Goal: Entertainment & Leisure: Consume media (video, audio)

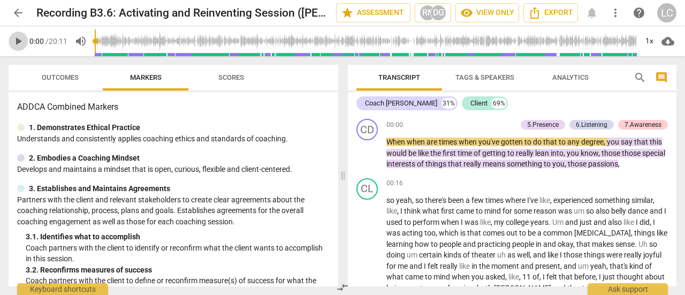
click at [17, 40] on span "play_arrow" at bounding box center [18, 41] width 13 height 13
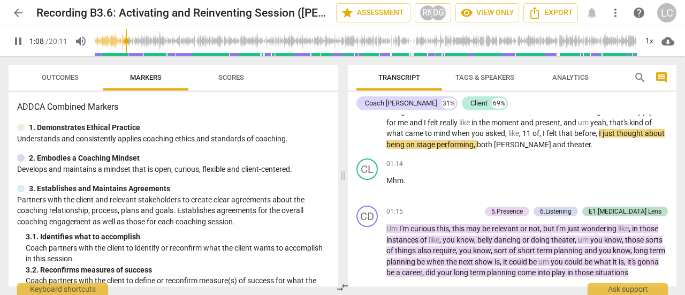
scroll to position [161, 0]
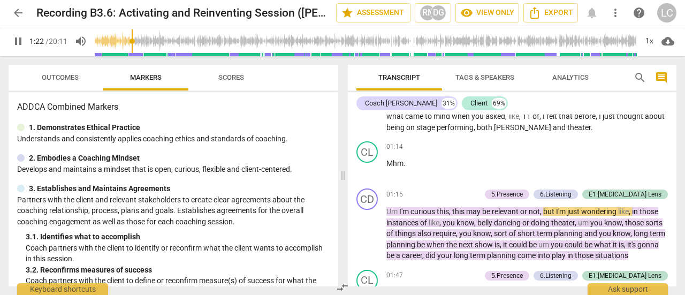
click at [20, 41] on span "pause" at bounding box center [18, 41] width 13 height 13
click at [20, 41] on span "play_arrow" at bounding box center [18, 41] width 13 height 13
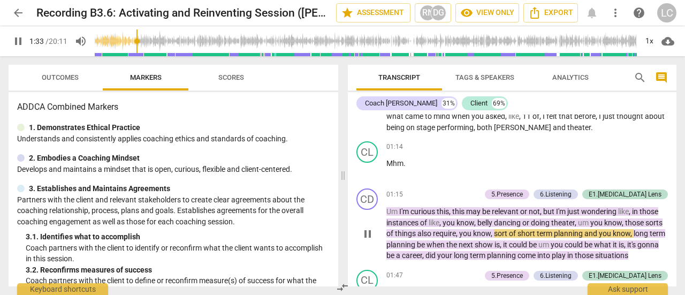
scroll to position [214, 0]
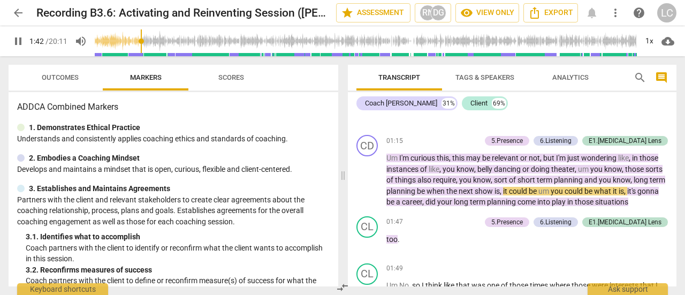
click at [19, 41] on span "pause" at bounding box center [18, 41] width 13 height 13
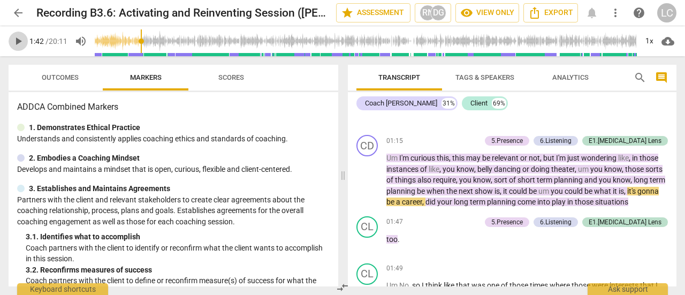
click at [19, 41] on span "play_arrow" at bounding box center [18, 41] width 13 height 13
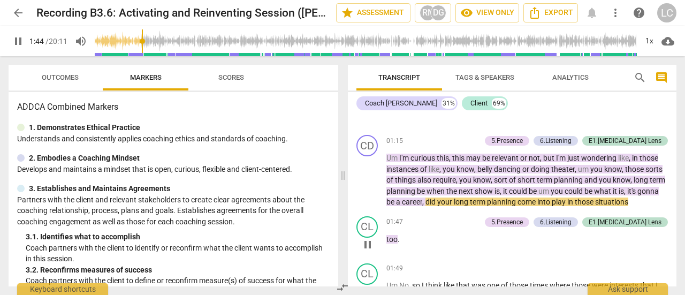
scroll to position [268, 0]
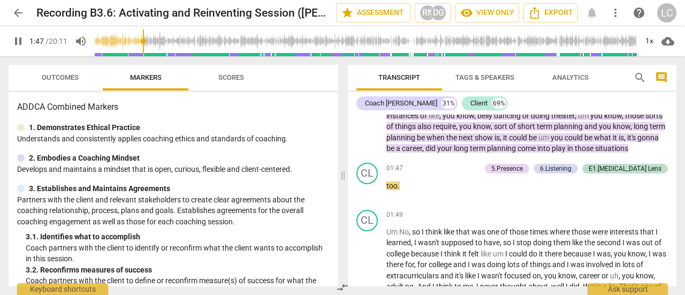
click at [18, 42] on span "pause" at bounding box center [18, 41] width 13 height 13
click at [18, 42] on span "play_arrow" at bounding box center [18, 41] width 13 height 13
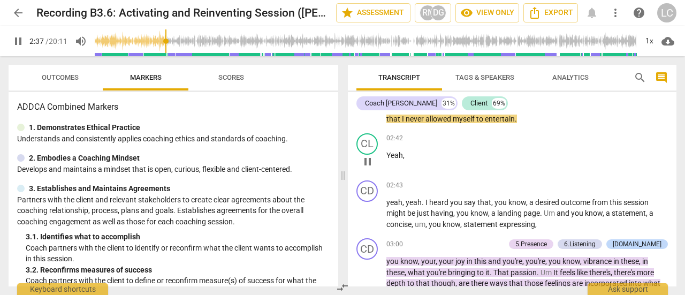
scroll to position [482, 0]
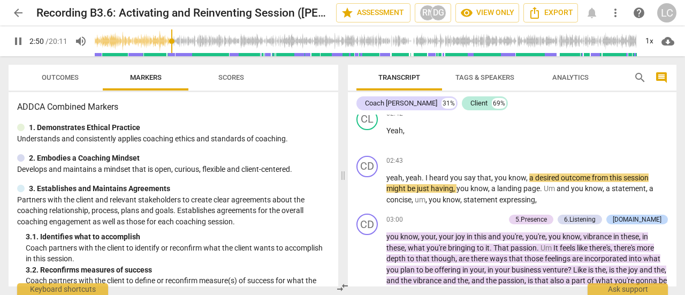
click at [19, 44] on span "pause" at bounding box center [18, 41] width 13 height 13
click at [16, 43] on span "play_arrow" at bounding box center [18, 41] width 13 height 13
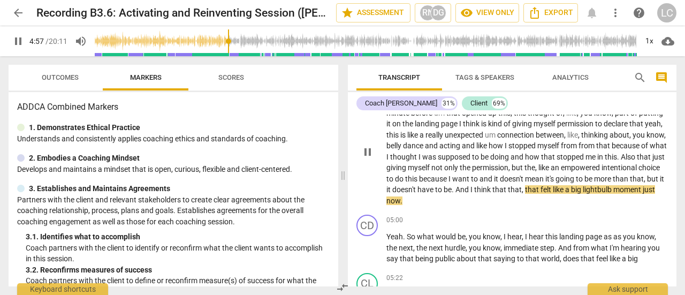
scroll to position [856, 0]
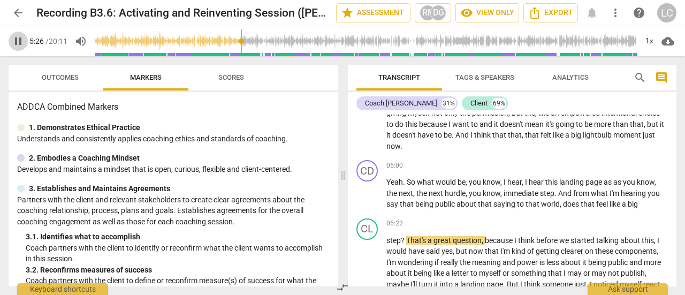
click at [14, 39] on span "pause" at bounding box center [18, 41] width 13 height 13
click at [21, 39] on span "play_arrow" at bounding box center [18, 41] width 13 height 13
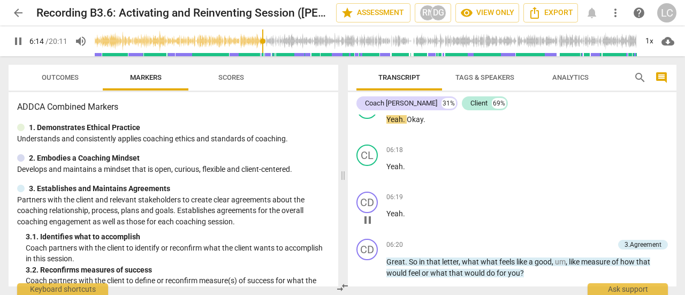
scroll to position [1227, 0]
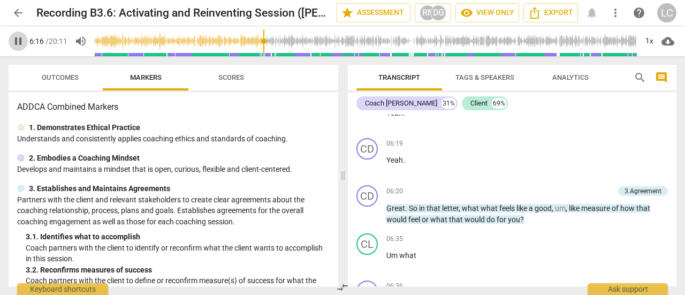
click at [12, 42] on span "pause" at bounding box center [18, 41] width 13 height 13
click at [19, 41] on span "play_arrow" at bounding box center [18, 41] width 13 height 13
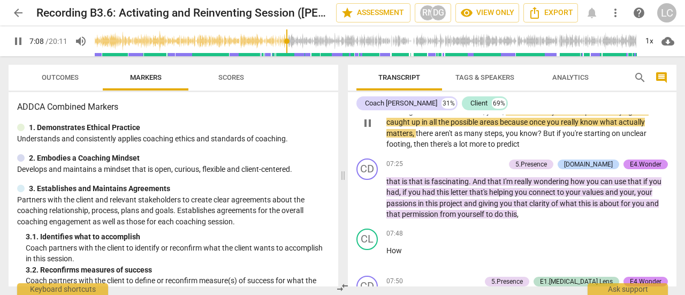
scroll to position [1570, 0]
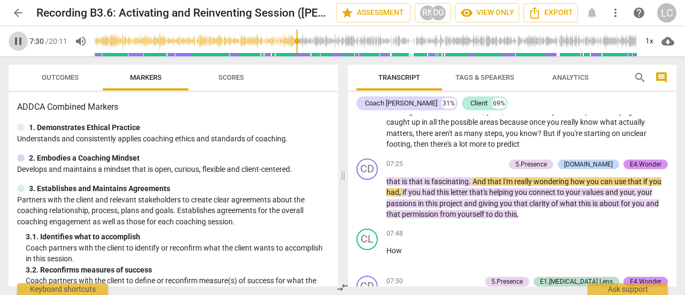
click at [14, 40] on span "pause" at bounding box center [18, 41] width 13 height 13
click at [14, 40] on span "play_arrow" at bounding box center [18, 41] width 13 height 13
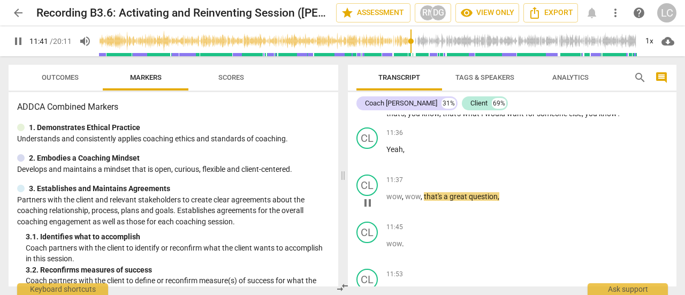
scroll to position [2606, 0]
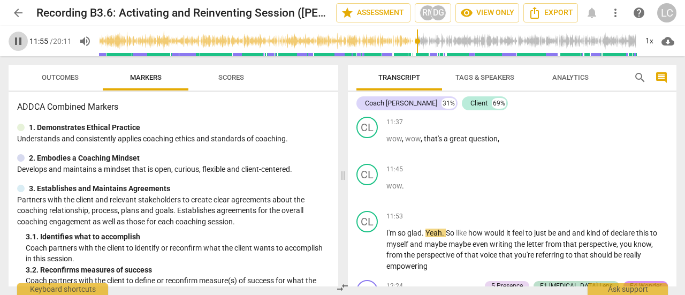
click at [21, 42] on span "pause" at bounding box center [18, 41] width 13 height 13
click at [21, 42] on span "play_arrow" at bounding box center [18, 41] width 13 height 13
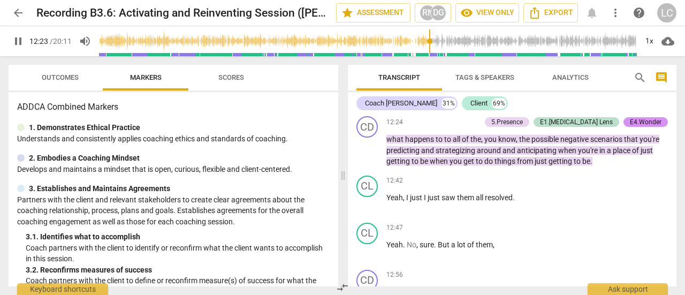
scroll to position [2766, 0]
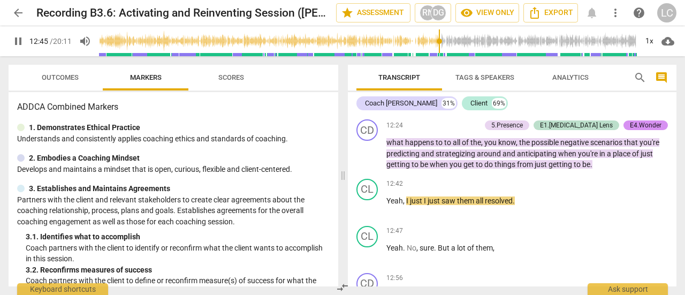
click at [17, 39] on span "pause" at bounding box center [18, 41] width 13 height 13
click at [21, 42] on span "play_arrow" at bounding box center [18, 41] width 13 height 13
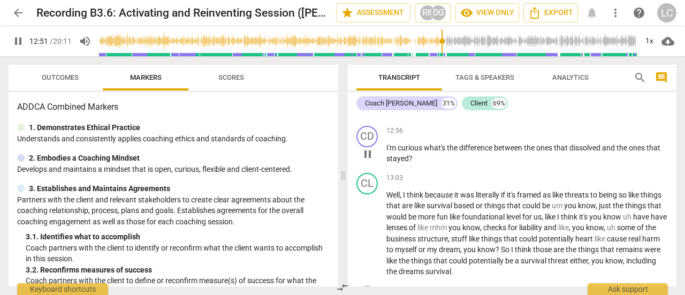
scroll to position [2927, 0]
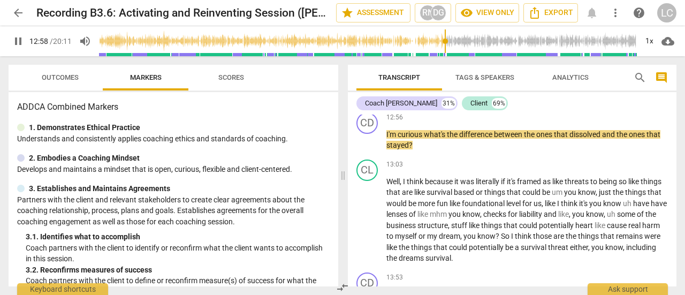
type input "778"
click at [16, 14] on span "arrow_back" at bounding box center [18, 12] width 13 height 13
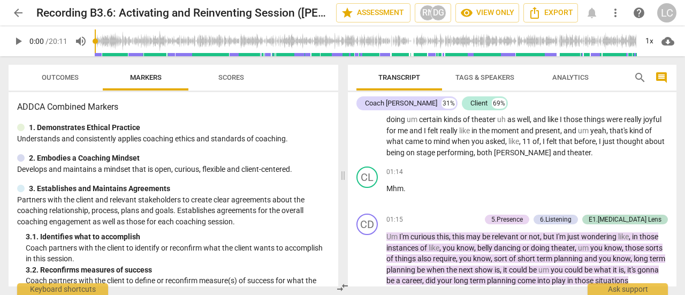
scroll to position [214, 0]
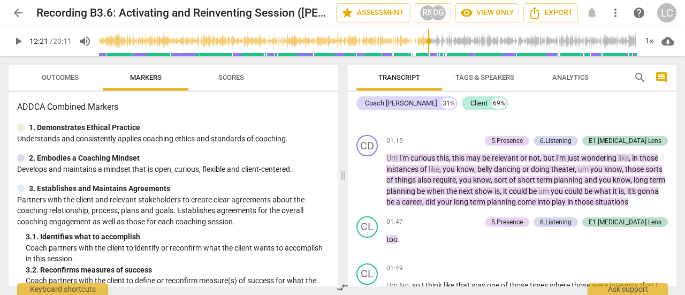
drag, startPoint x: 97, startPoint y: 39, endPoint x: 428, endPoint y: 60, distance: 332.1
click at [428, 58] on input "range" at bounding box center [368, 41] width 538 height 34
click at [14, 40] on span "play_arrow" at bounding box center [18, 41] width 13 height 13
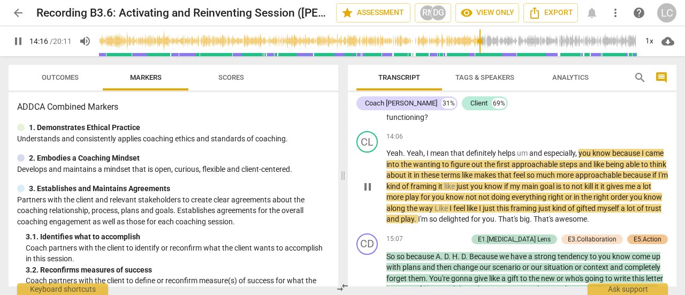
scroll to position [3158, 0]
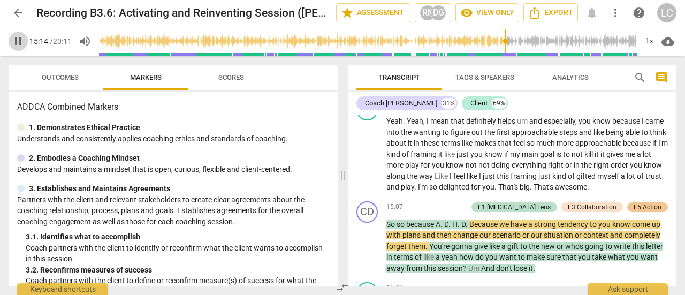
click at [18, 39] on span "pause" at bounding box center [18, 41] width 13 height 13
click at [18, 39] on span "play_arrow" at bounding box center [18, 41] width 13 height 13
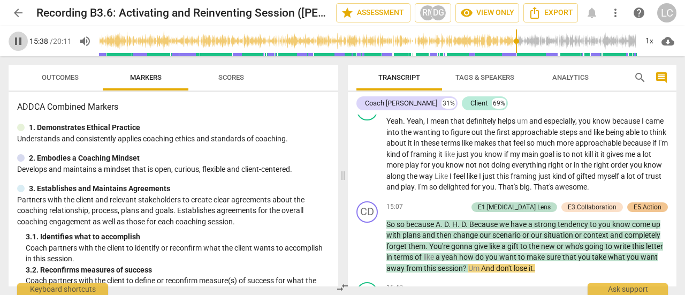
click at [18, 39] on span "pause" at bounding box center [18, 41] width 13 height 13
click at [18, 39] on span "play_arrow" at bounding box center [18, 41] width 13 height 13
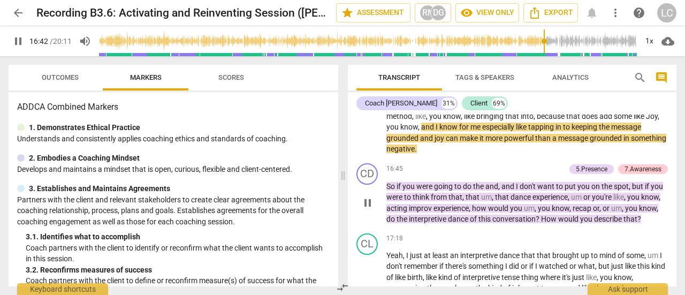
scroll to position [3426, 0]
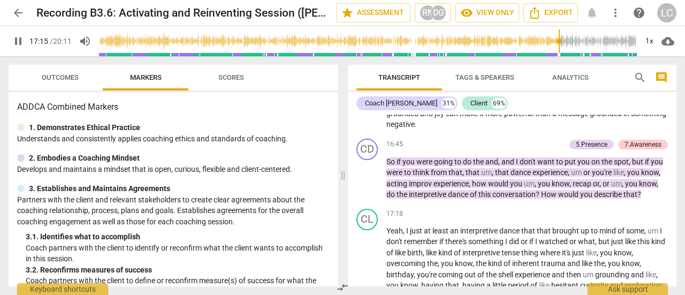
click at [18, 43] on span "pause" at bounding box center [18, 41] width 13 height 13
type input "1036"
